Goal: Transaction & Acquisition: Book appointment/travel/reservation

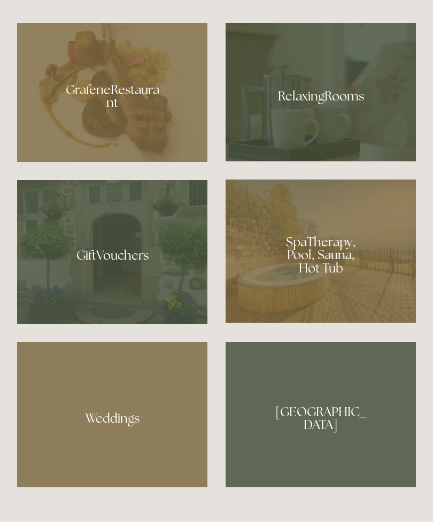
scroll to position [825, 0]
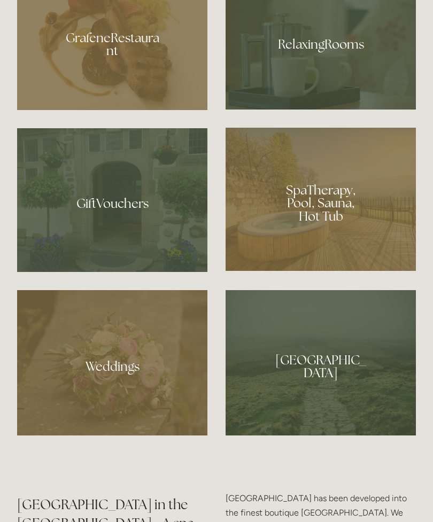
click at [315, 268] on div at bounding box center [320, 199] width 190 height 143
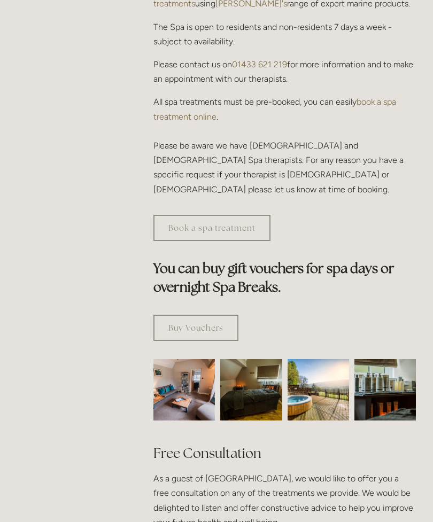
scroll to position [494, 0]
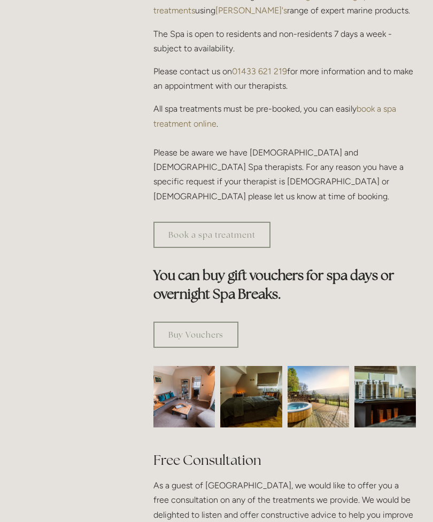
click at [236, 222] on link "Book a spa treatment" at bounding box center [211, 235] width 117 height 26
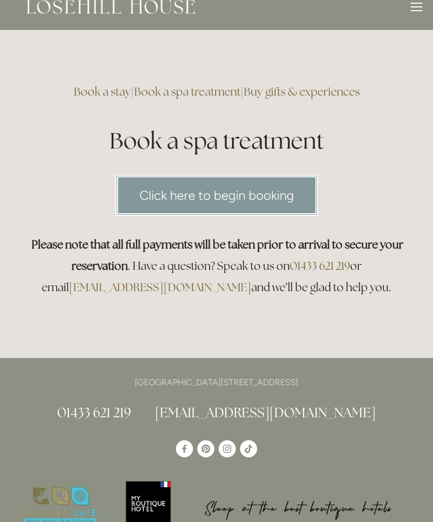
scroll to position [16, 0]
click at [241, 201] on link "Click here to begin booking" at bounding box center [216, 195] width 202 height 41
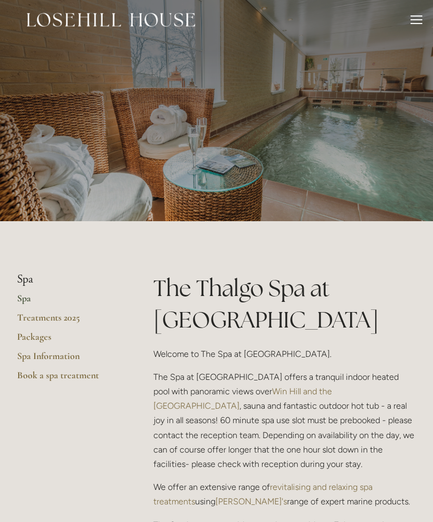
scroll to position [5, 0]
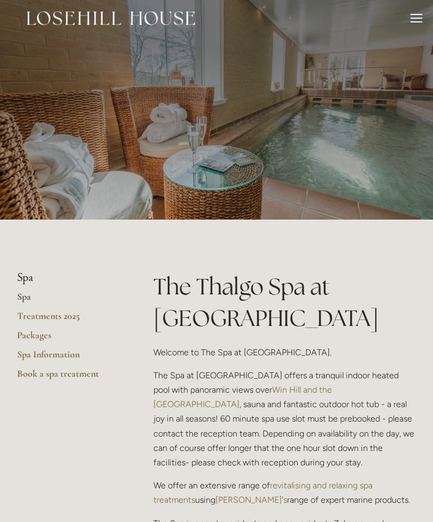
click at [38, 337] on link "Packages" at bounding box center [68, 338] width 102 height 19
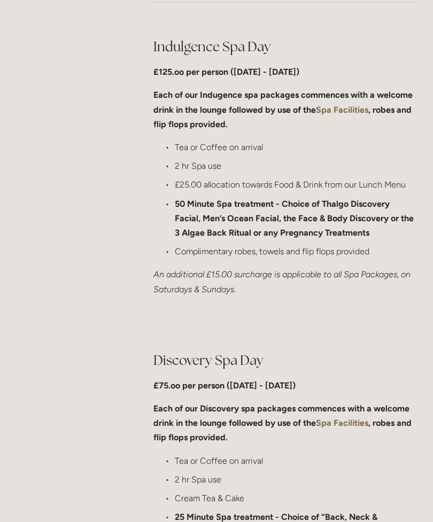
scroll to position [575, 0]
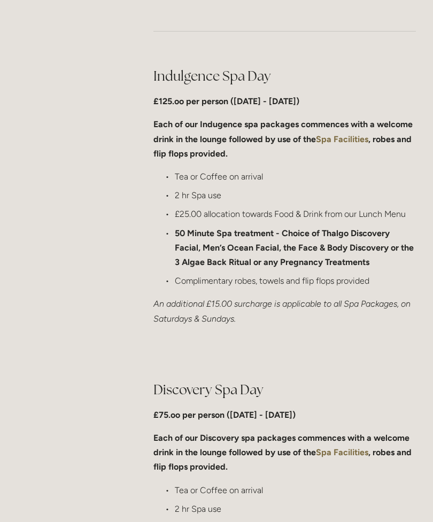
click at [353, 134] on strong "Spa Facilities" at bounding box center [342, 139] width 52 height 10
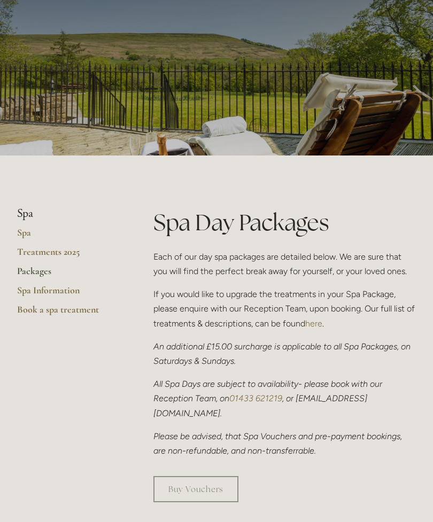
scroll to position [0, 0]
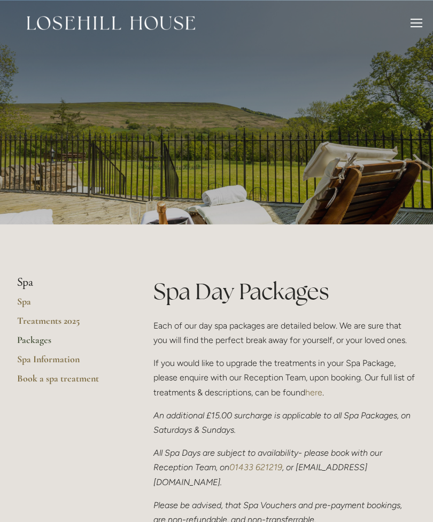
click at [411, 25] on div at bounding box center [416, 25] width 12 height 12
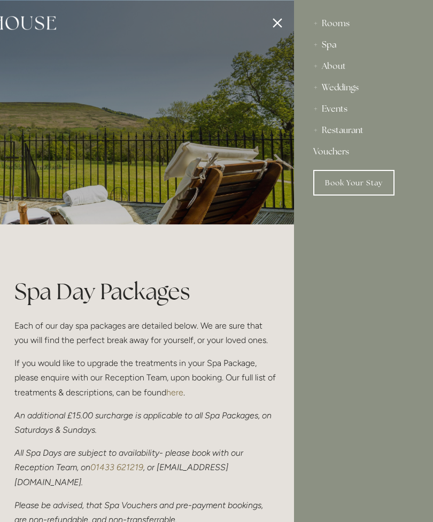
click at [337, 24] on div "Rooms" at bounding box center [363, 23] width 100 height 21
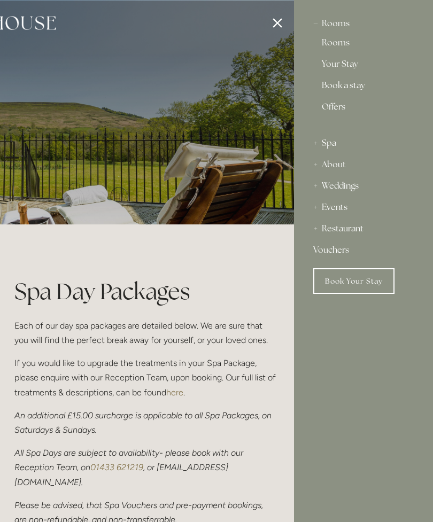
click at [343, 46] on link "Rooms" at bounding box center [363, 44] width 83 height 13
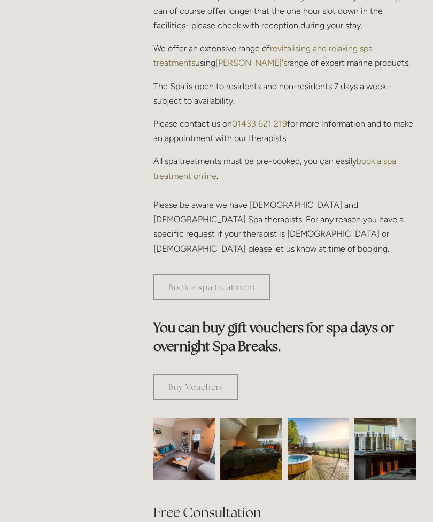
scroll to position [408, 0]
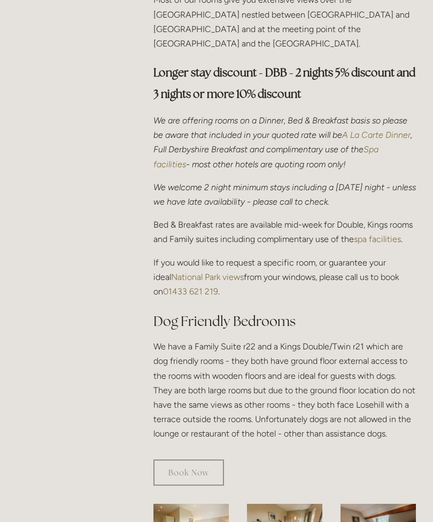
scroll to position [369, 0]
click at [372, 130] on em "A La Carte Dinner" at bounding box center [376, 135] width 68 height 10
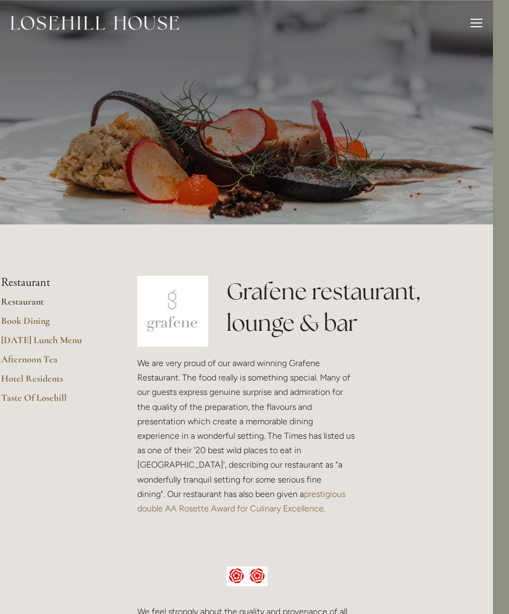
scroll to position [0, 17]
